Goal: Task Accomplishment & Management: Manage account settings

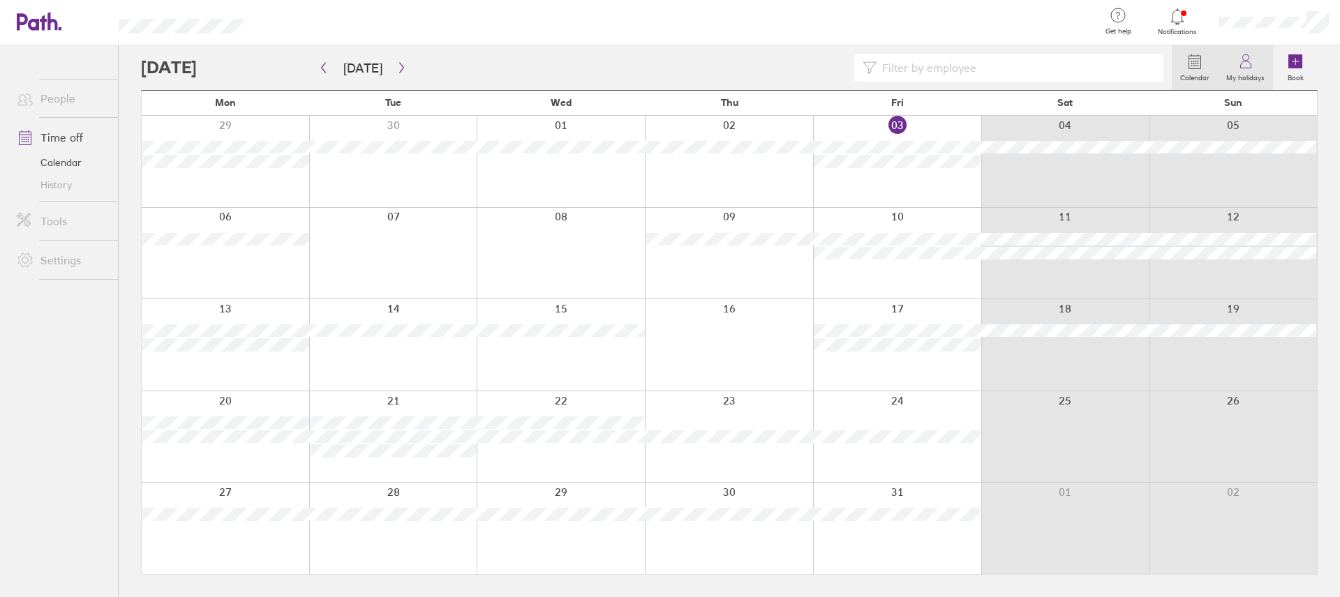
click at [1244, 70] on label "My holidays" at bounding box center [1245, 76] width 55 height 13
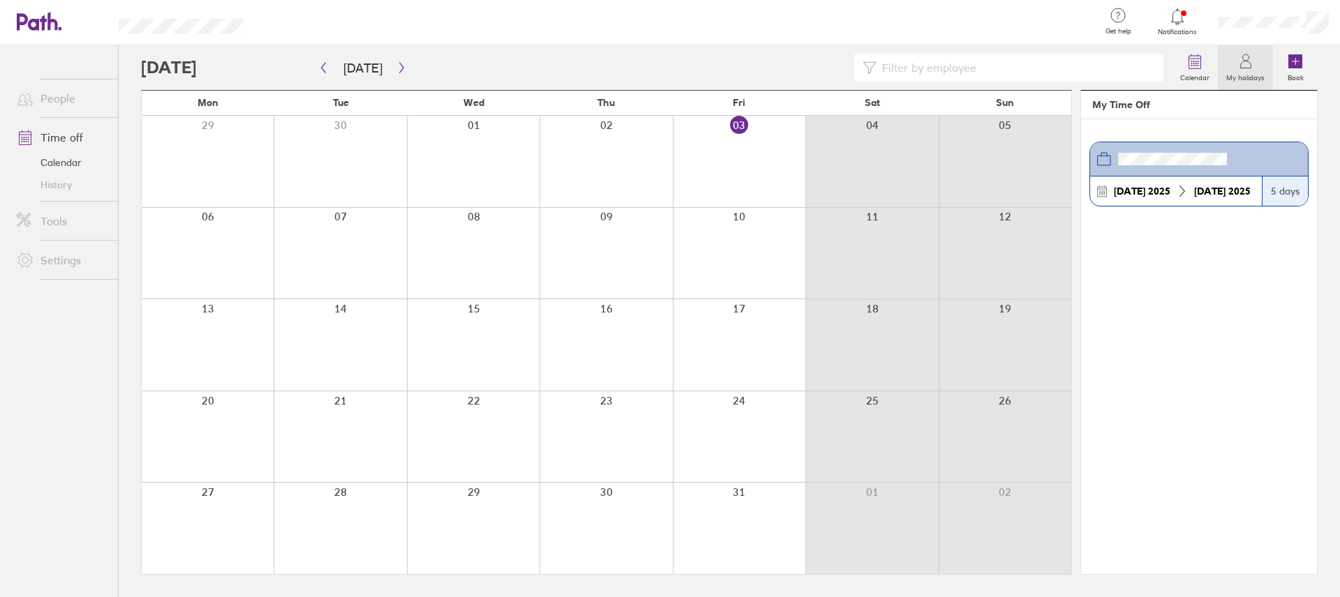
click at [1183, 329] on section "[DATE] [DATE] 5 days" at bounding box center [1199, 346] width 236 height 455
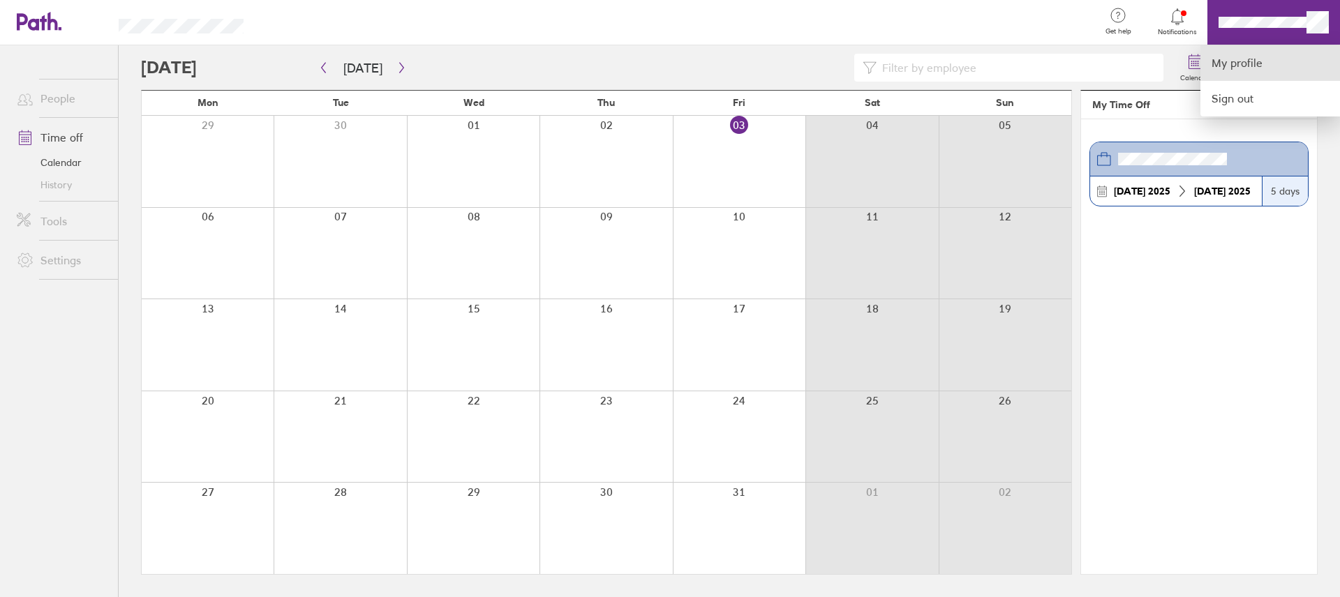
click at [1254, 64] on link "My profile" at bounding box center [1270, 63] width 140 height 36
